Goal: Find specific page/section

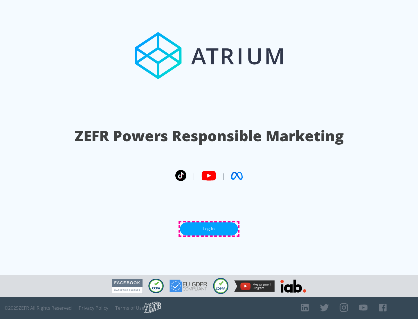
click at [209, 229] on link "Log In" at bounding box center [209, 229] width 58 height 13
